Goal: Task Accomplishment & Management: Manage account settings

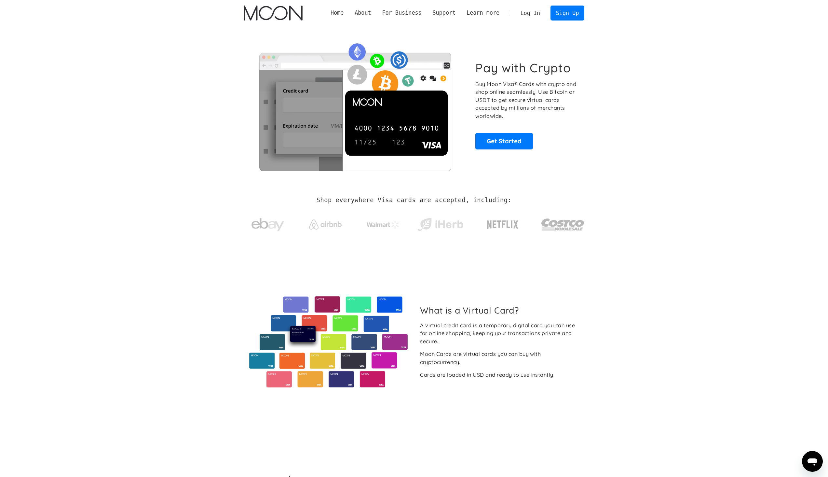
click at [532, 8] on link "Log In" at bounding box center [530, 13] width 31 height 14
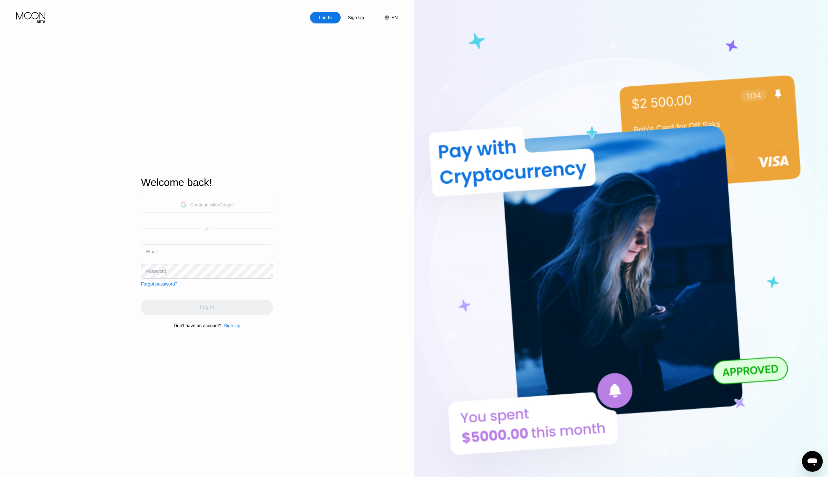
click at [197, 202] on div "Continue with Google" at bounding box center [212, 204] width 44 height 5
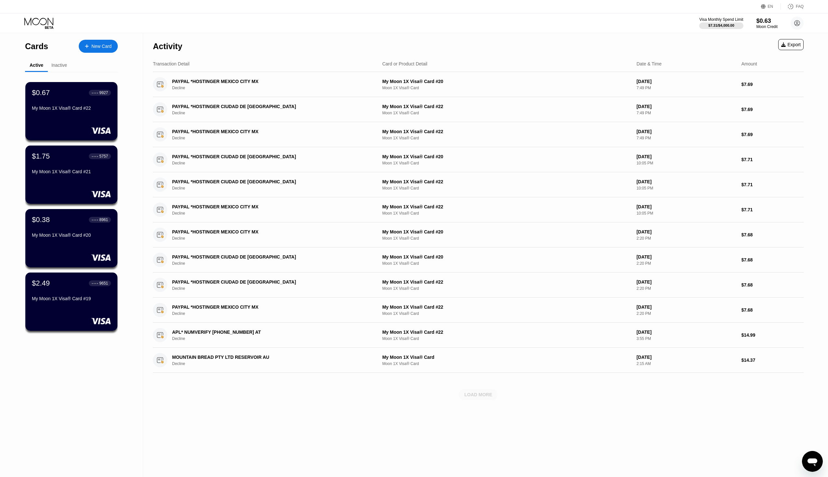
click at [488, 394] on div "LOAD MORE" at bounding box center [478, 395] width 28 height 6
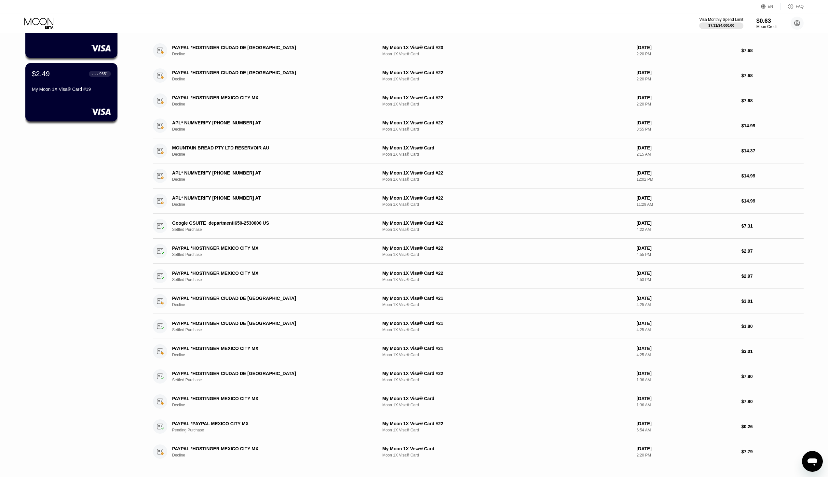
scroll to position [228, 0]
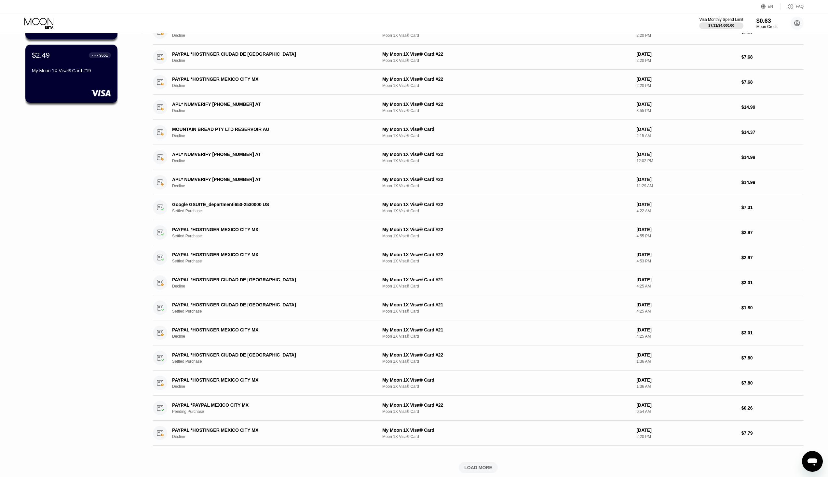
click at [100, 208] on div "Cards New Card Active Inactive $0.67 ● ● ● ● 9927 My Moon 1X Visa® Card #22 $1.…" at bounding box center [71, 143] width 143 height 676
